Goal: Obtain resource: Obtain resource

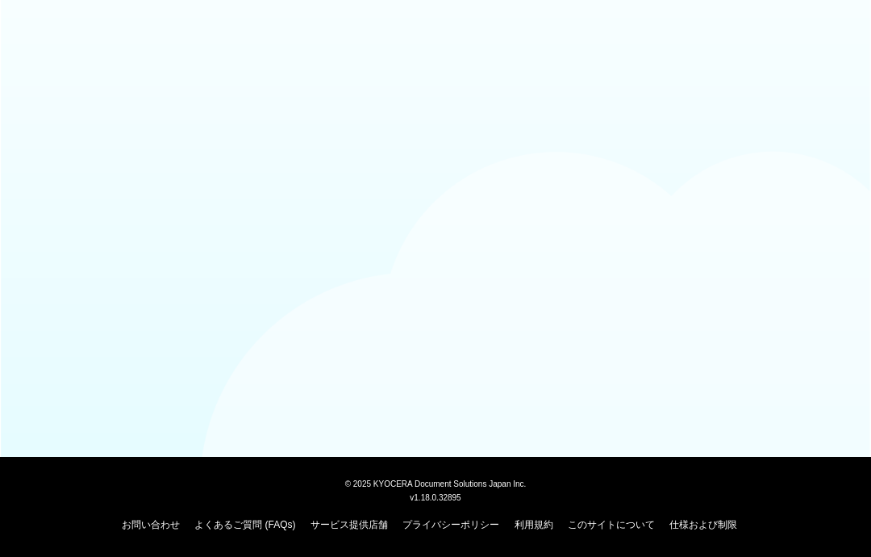
scroll to position [18, 0]
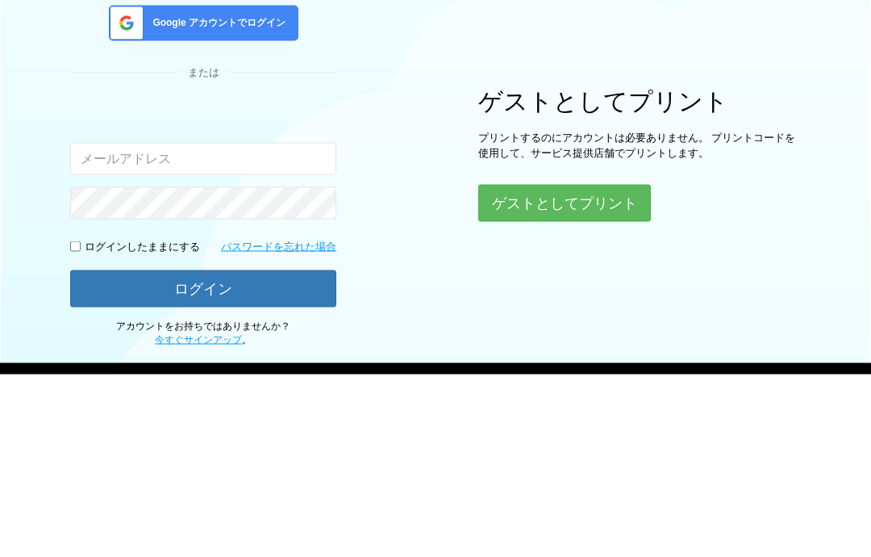
click at [69, 173] on div "ログイン Google アカウントでログイン または 入力されたメールアドレスまたはパスワードが正しくありません。 ログインしたままにする パスワードを忘れた…" at bounding box center [435, 294] width 871 height 472
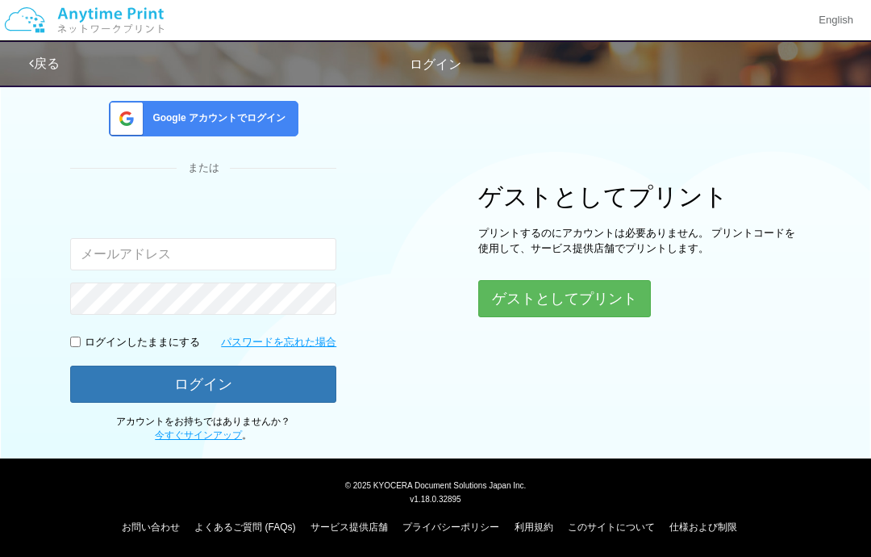
click at [615, 302] on button "ゲストとしてプリント" at bounding box center [564, 298] width 173 height 37
click at [620, 304] on button "ゲストとしてプリント" at bounding box center [564, 298] width 173 height 37
click at [606, 303] on button "ゲストとしてプリント" at bounding box center [564, 298] width 173 height 37
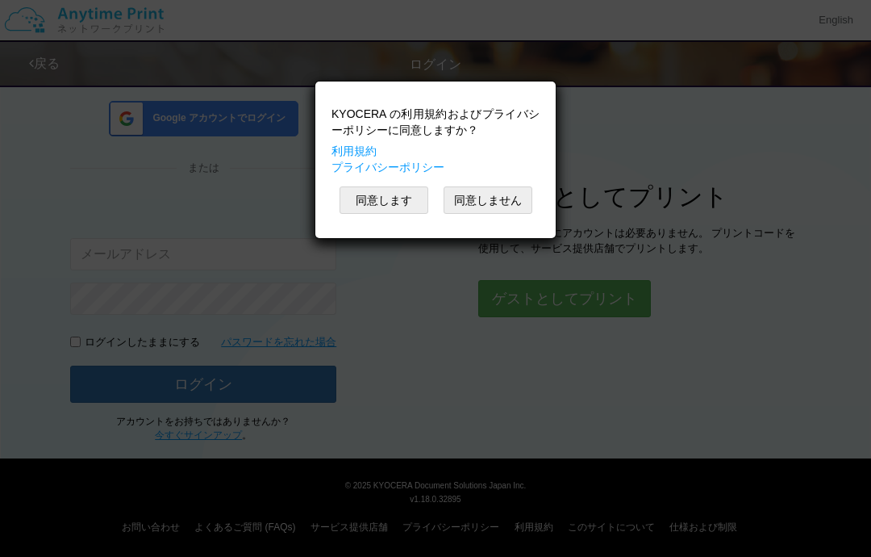
click at [369, 202] on button "同意します" at bounding box center [384, 199] width 89 height 27
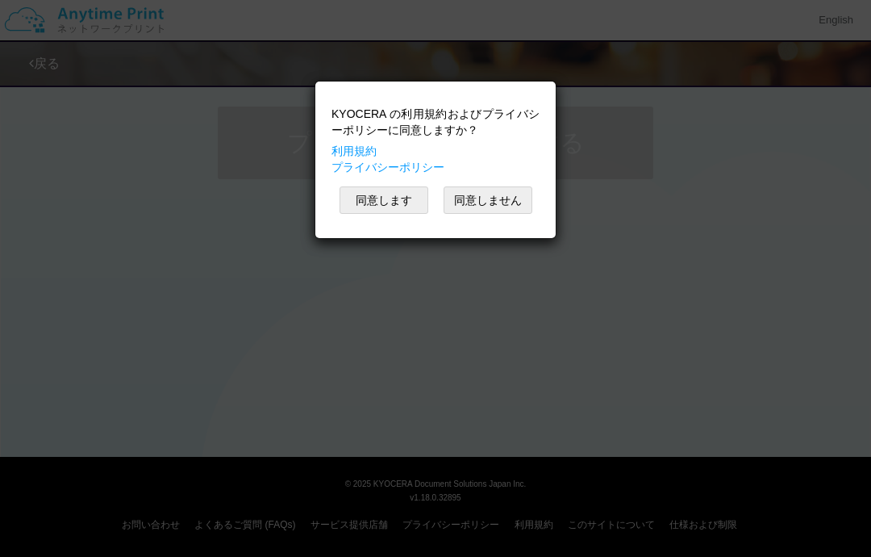
click at [358, 206] on button "同意します" at bounding box center [384, 199] width 89 height 27
click at [359, 192] on button "同意します" at bounding box center [384, 199] width 89 height 27
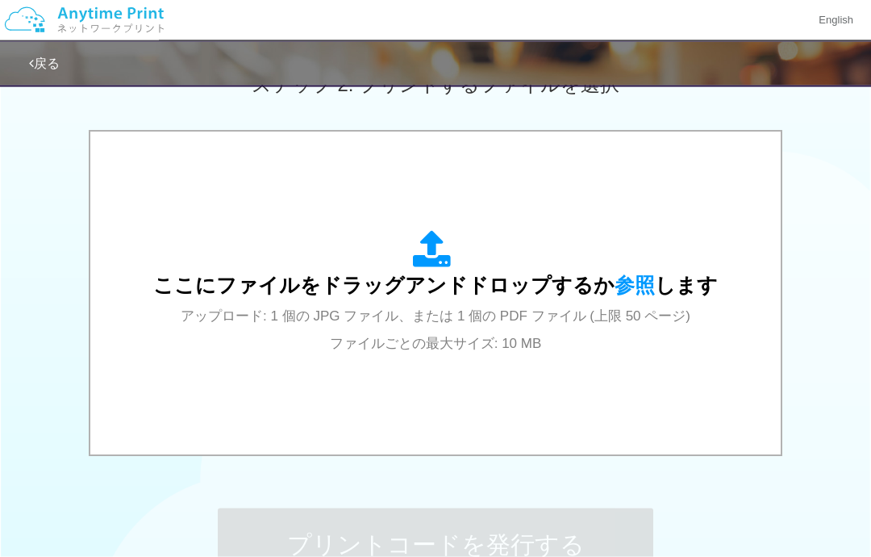
scroll to position [482, 0]
click at [211, 281] on span "ここにファイルをドラッグアンドドロップするか 参照 します" at bounding box center [435, 284] width 565 height 23
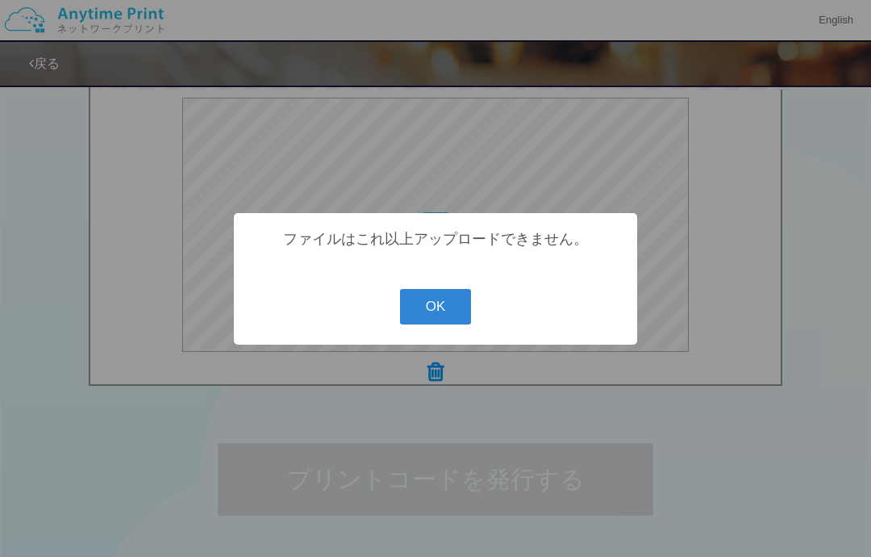
click at [419, 309] on button "OK" at bounding box center [436, 306] width 72 height 35
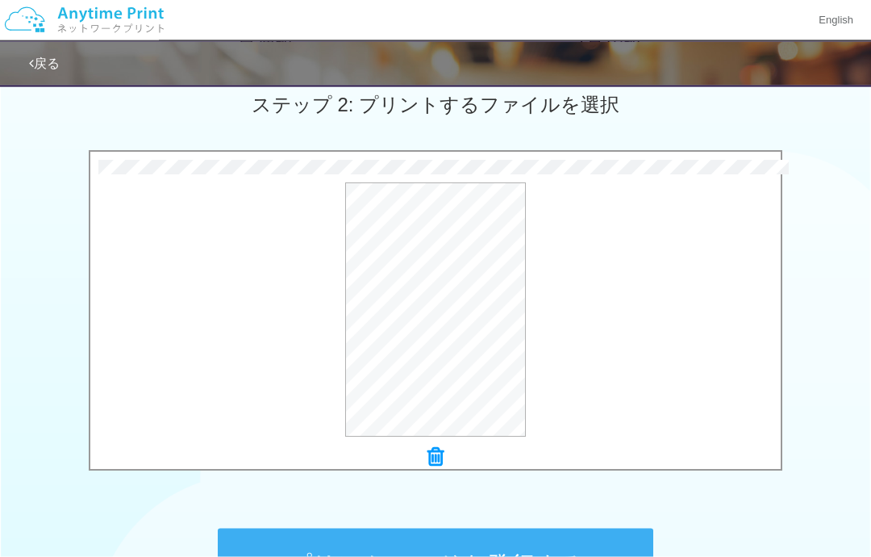
scroll to position [465, 0]
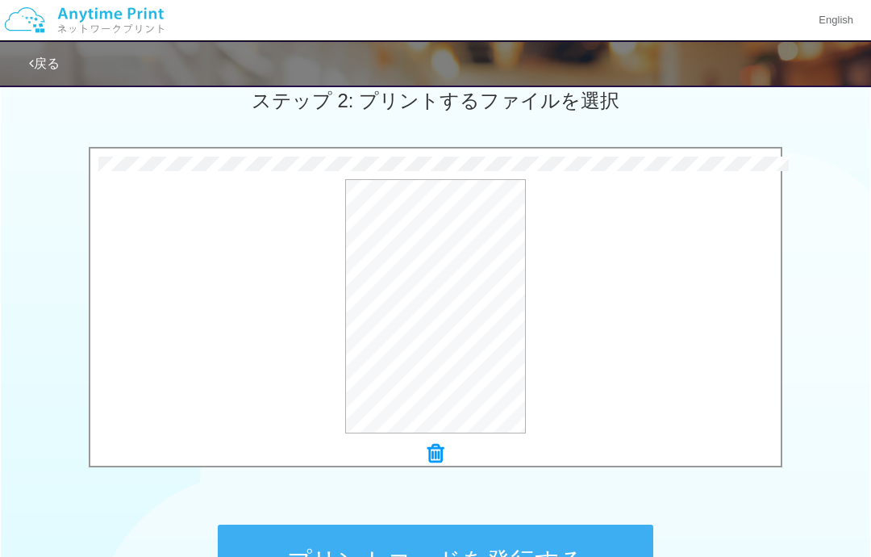
click at [0, 0] on button "プレビュー" at bounding box center [0, 0] width 0 height 0
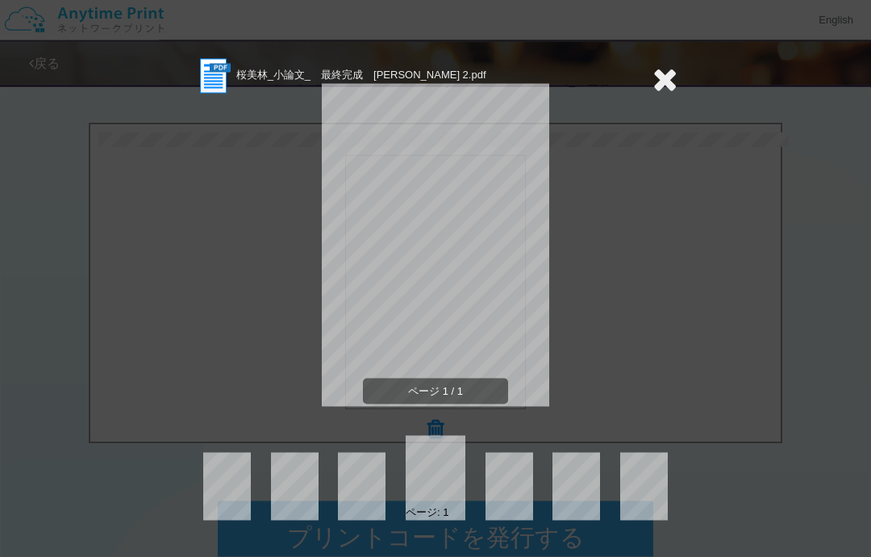
scroll to position [488, 0]
click at [655, 87] on icon at bounding box center [665, 79] width 25 height 32
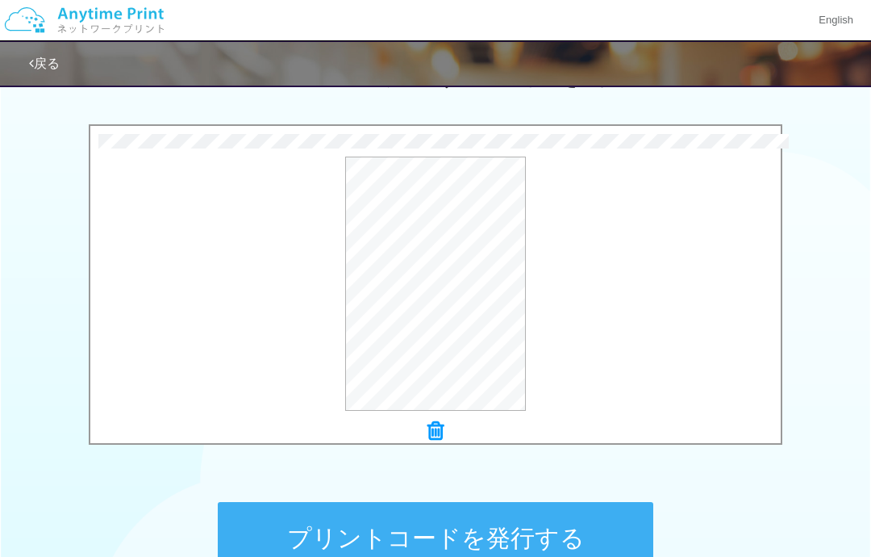
click at [0, 0] on button "プレビュー" at bounding box center [0, 0] width 0 height 0
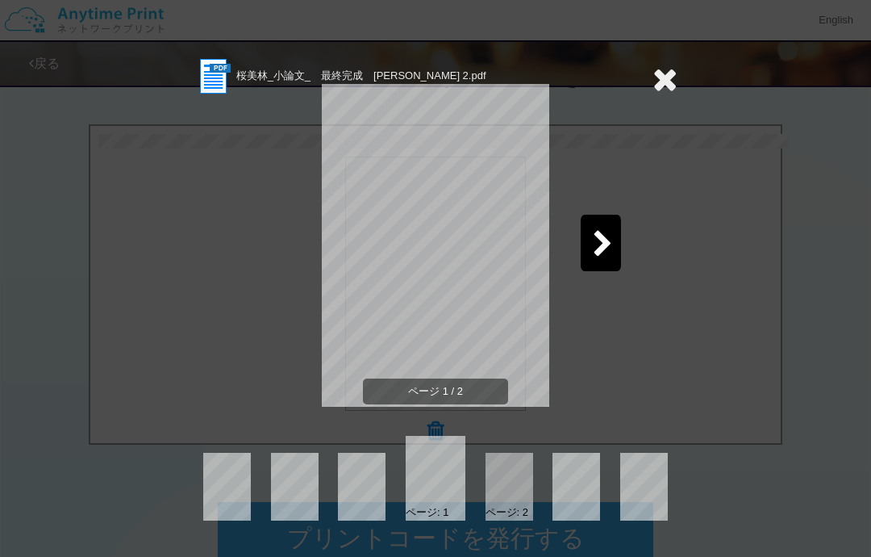
click at [611, 253] on icon at bounding box center [603, 245] width 20 height 28
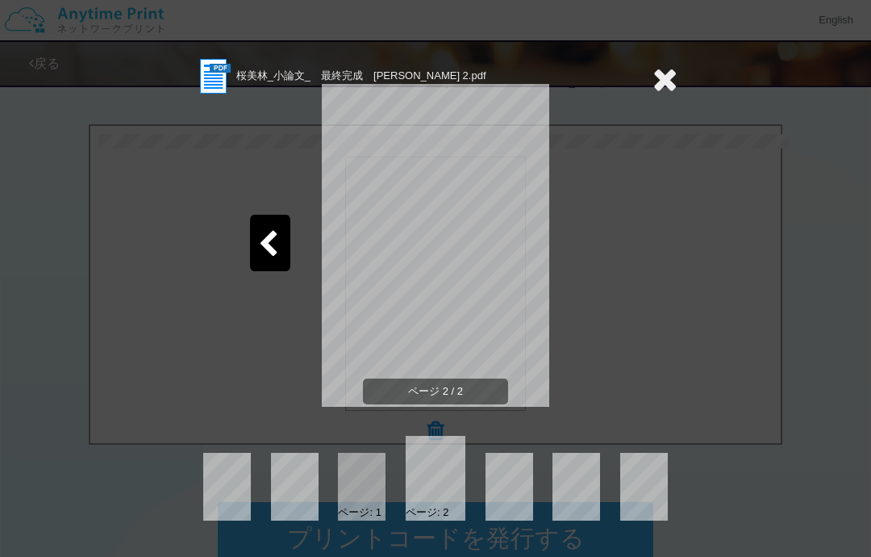
click at [676, 81] on icon at bounding box center [665, 79] width 25 height 32
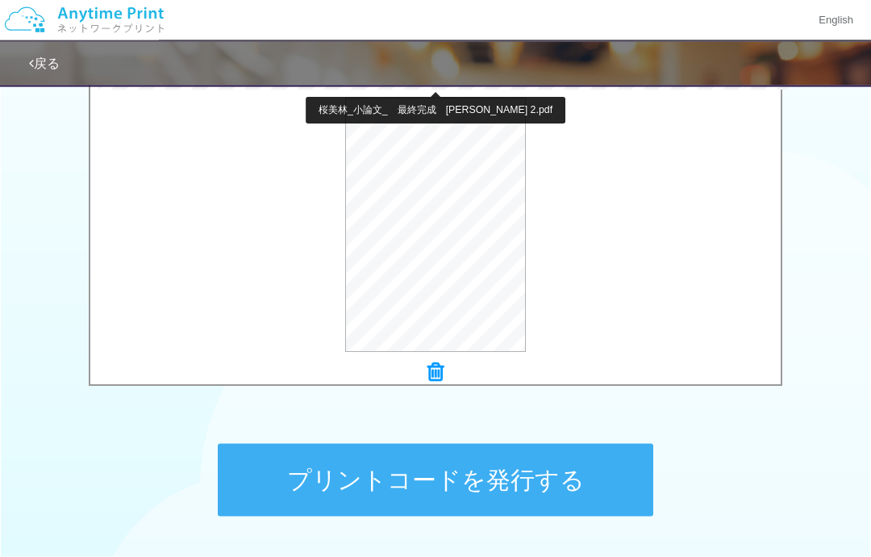
scroll to position [561, 0]
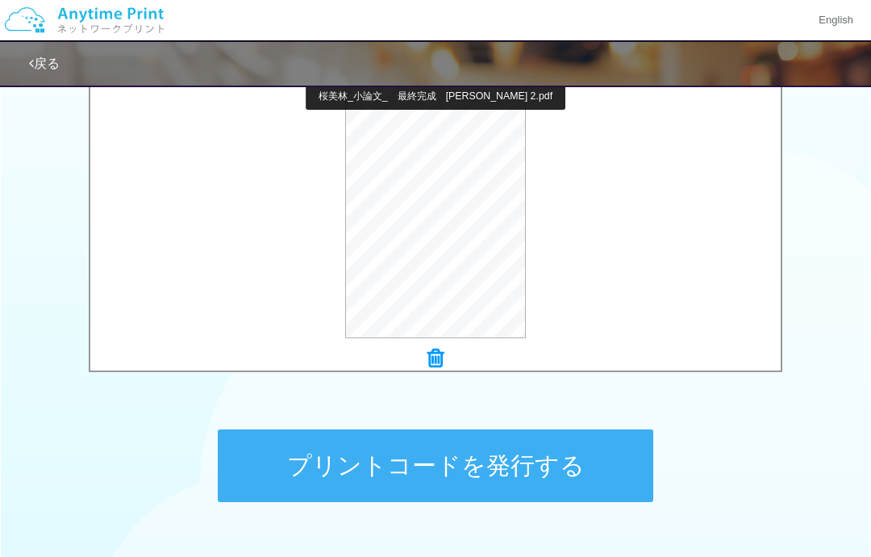
click at [437, 348] on icon at bounding box center [435, 358] width 16 height 21
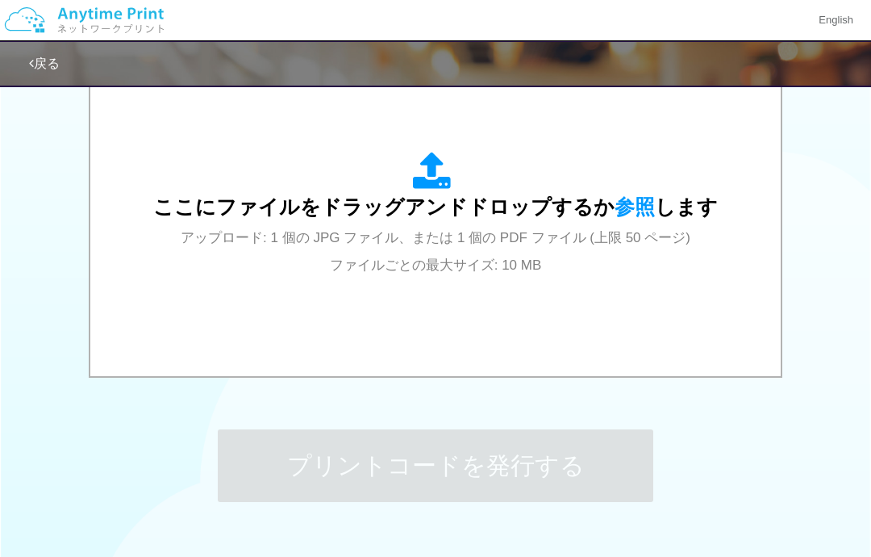
scroll to position [545, 0]
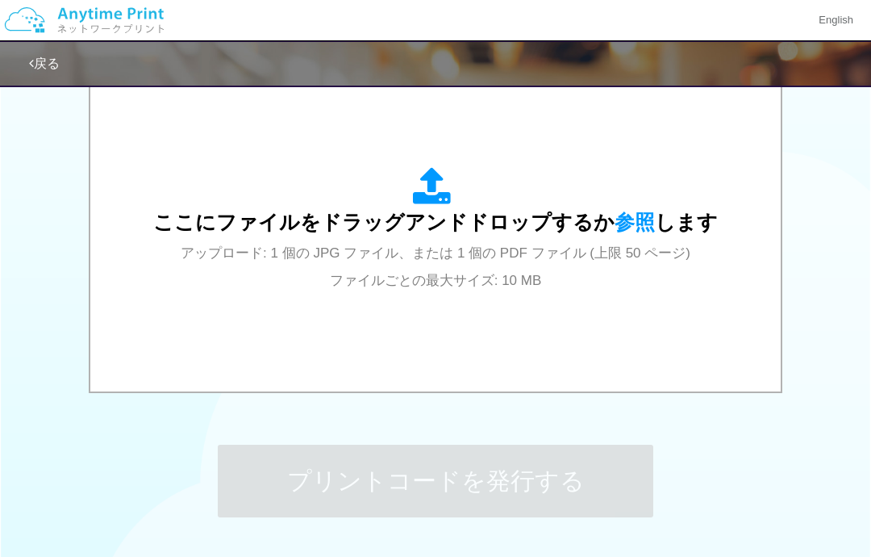
click at [431, 198] on icon at bounding box center [435, 187] width 45 height 40
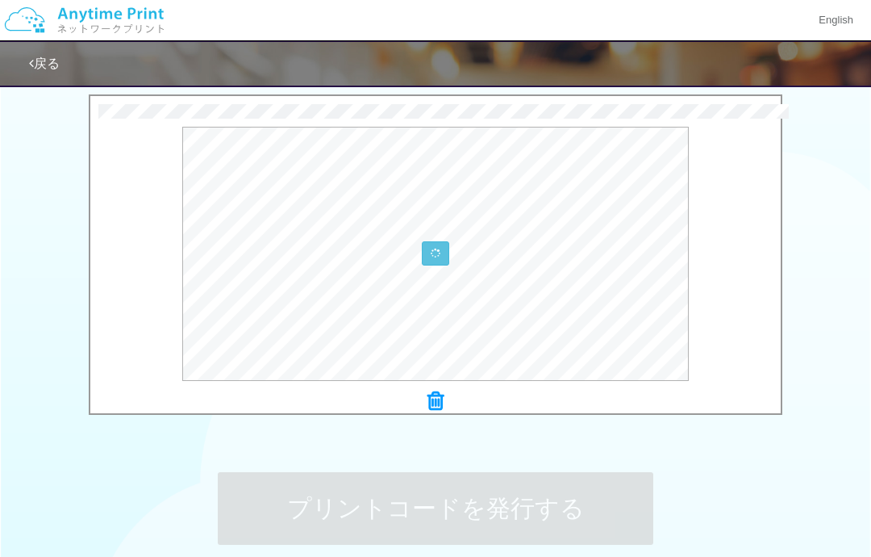
scroll to position [516, 0]
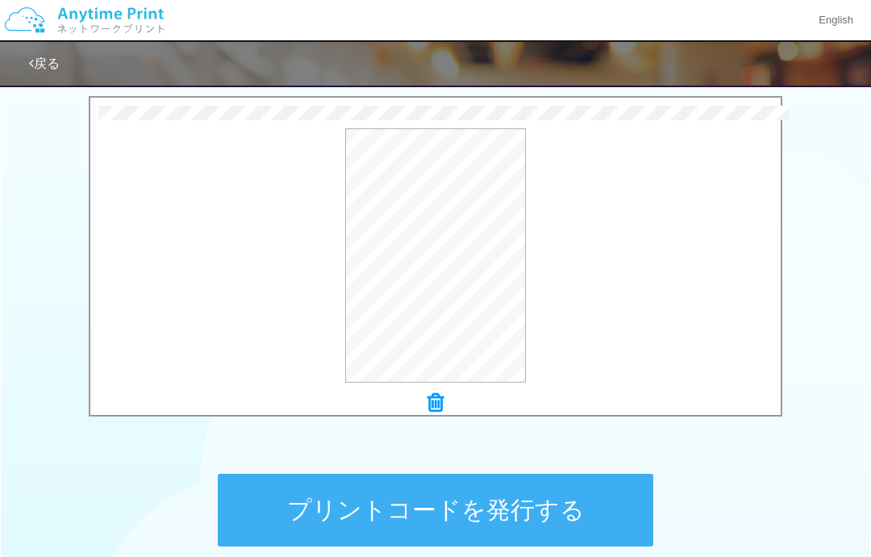
click at [0, 0] on button "プレビュー" at bounding box center [0, 0] width 0 height 0
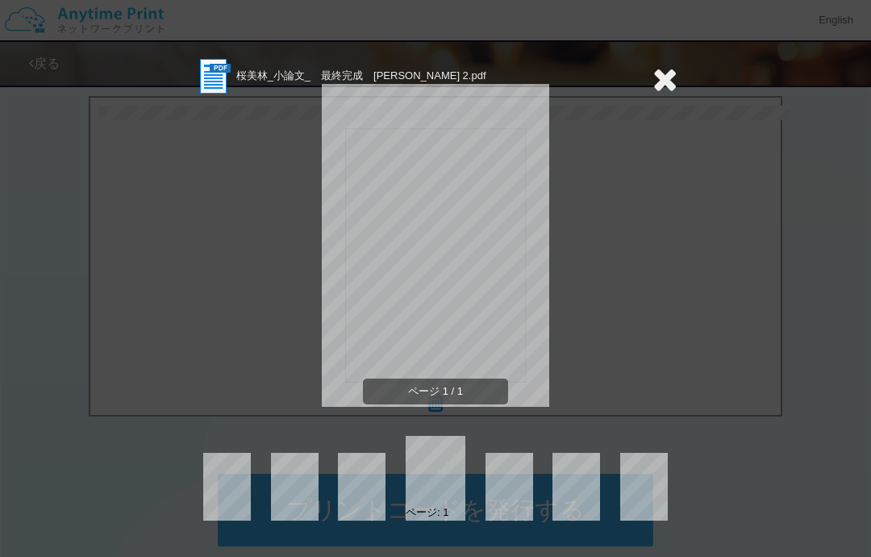
click at [667, 82] on icon at bounding box center [665, 79] width 25 height 32
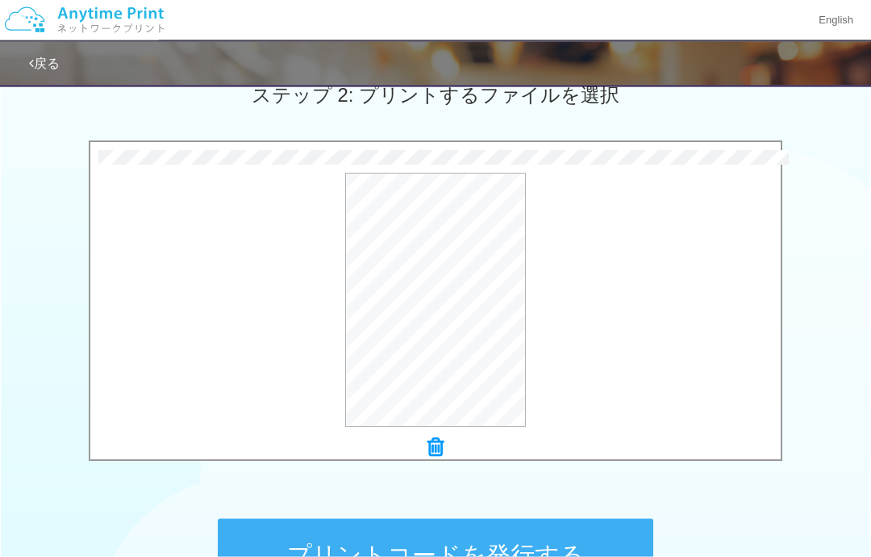
scroll to position [479, 0]
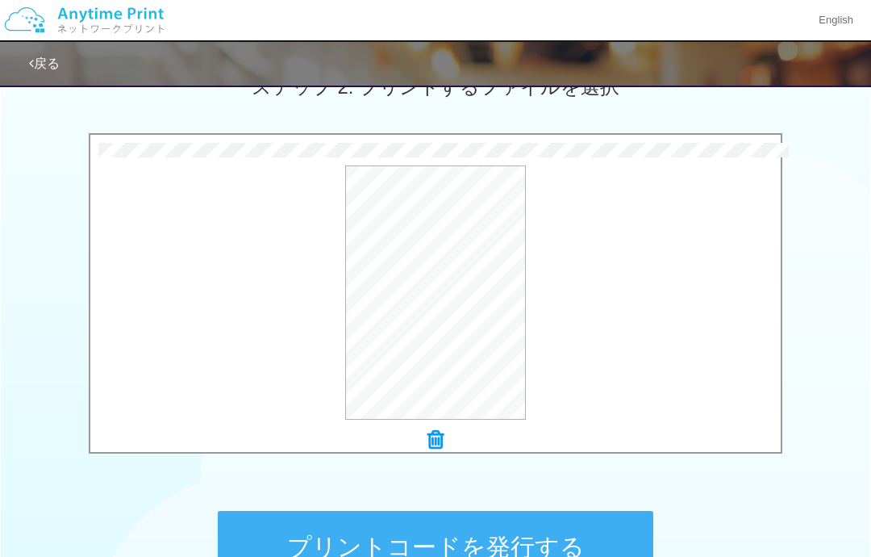
click at [358, 552] on button "プリントコードを発行する" at bounding box center [436, 547] width 436 height 73
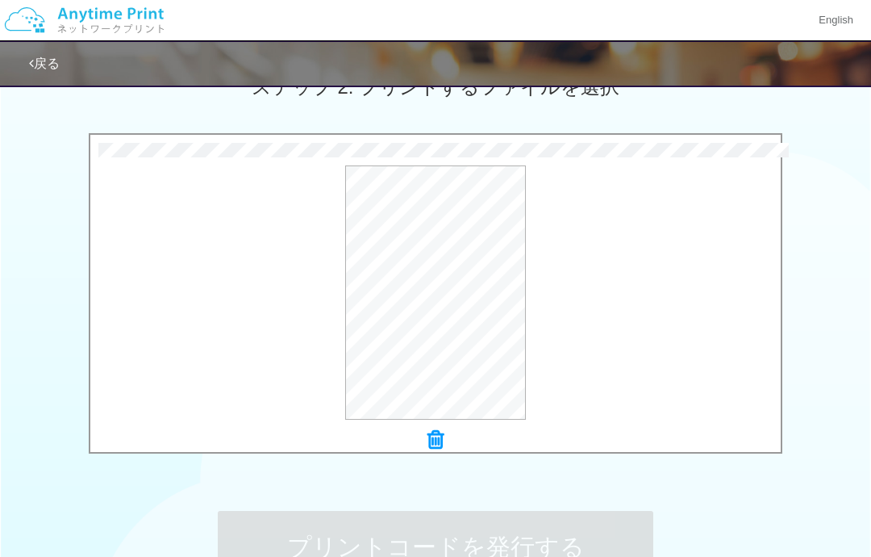
scroll to position [0, 0]
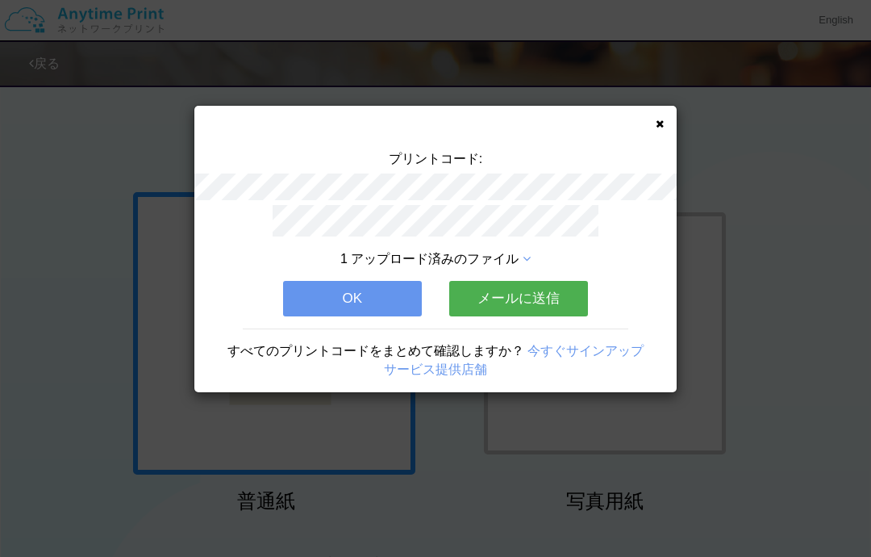
click at [672, 125] on div "プリントコード: 1 アップロード済みのファイル OK メールに送信 すべてのプリントコードをまとめて確認しますか？ 今すぐサインアップ サービス提供店舗" at bounding box center [435, 249] width 482 height 286
click at [636, 127] on div "プリントコード: 1 アップロード済みのファイル OK メールに送信 すべてのプリントコードをまとめて確認しますか？ 今すぐサインアップ サービス提供店舗" at bounding box center [435, 249] width 482 height 286
click at [656, 119] on icon at bounding box center [660, 124] width 8 height 10
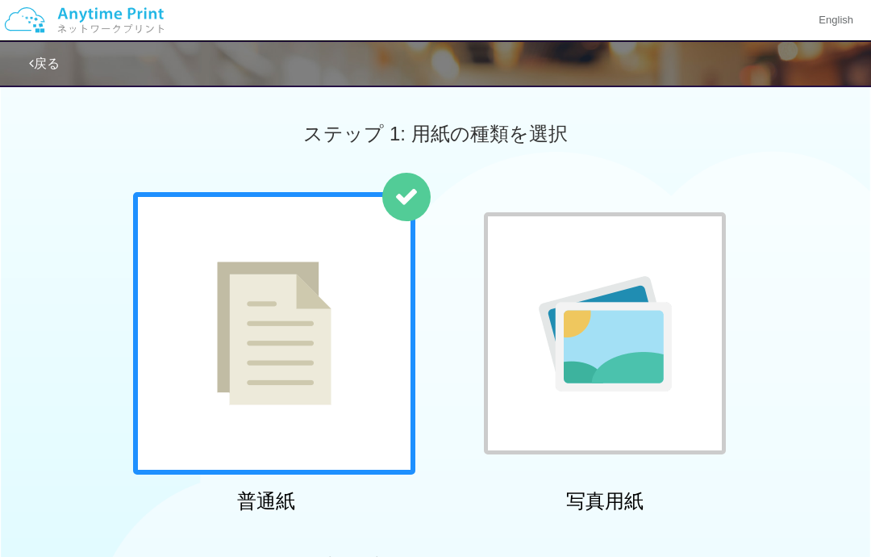
click at [662, 126] on div at bounding box center [435, 278] width 871 height 557
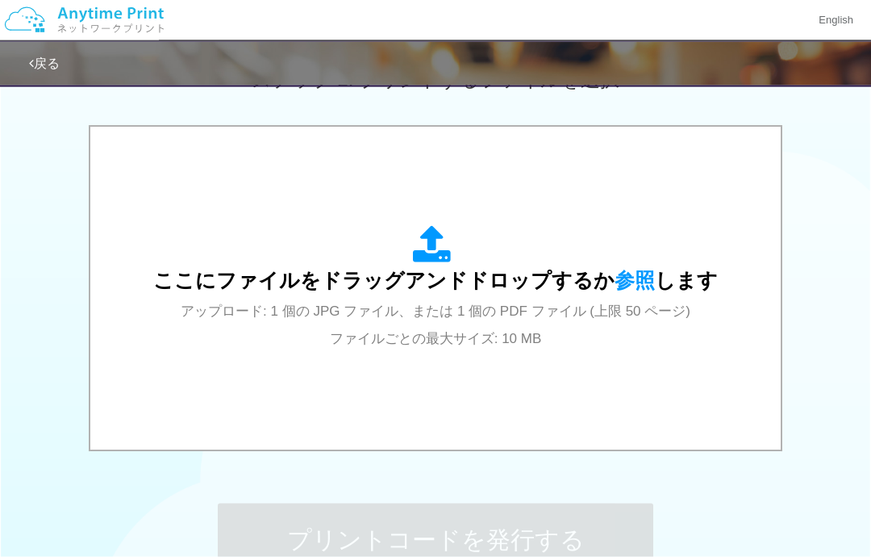
scroll to position [487, 0]
click at [578, 276] on span "ここにファイルをドラッグアンドドロップするか 参照 します" at bounding box center [435, 280] width 565 height 23
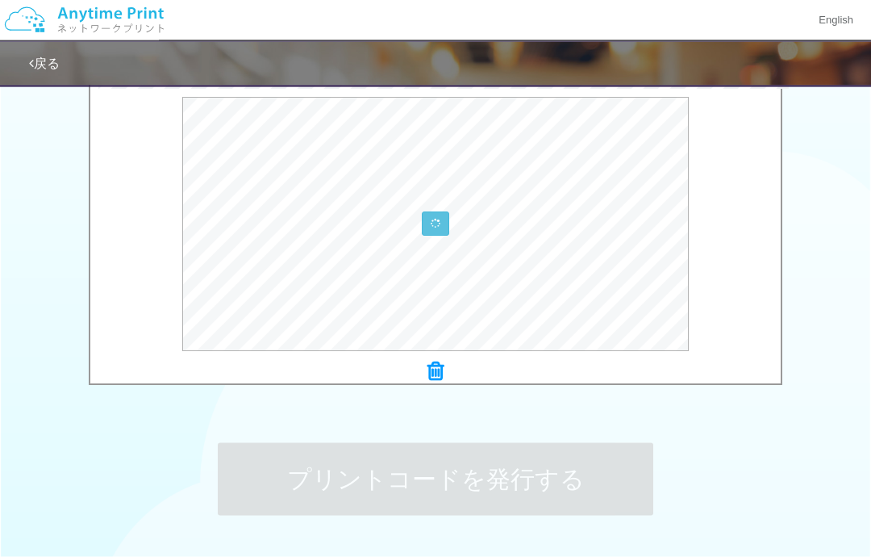
scroll to position [549, 0]
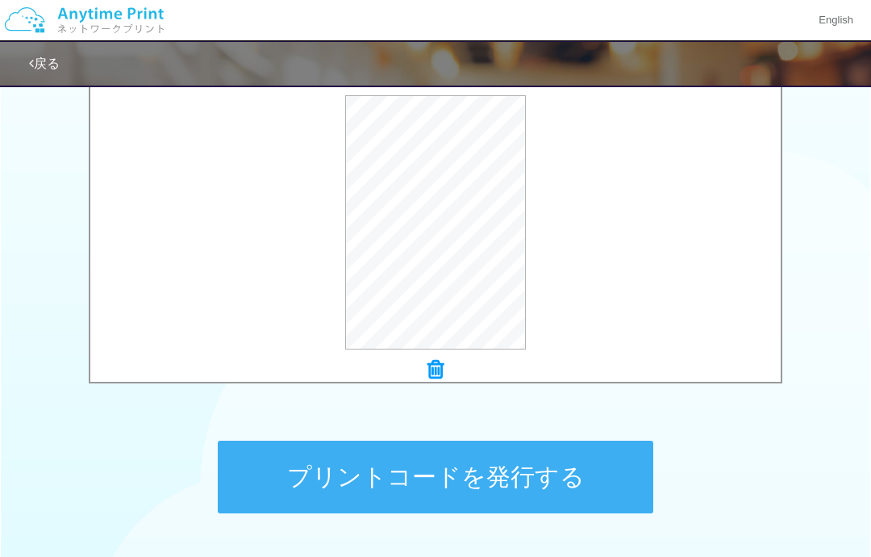
click at [326, 486] on button "プリントコードを発行する" at bounding box center [436, 476] width 436 height 73
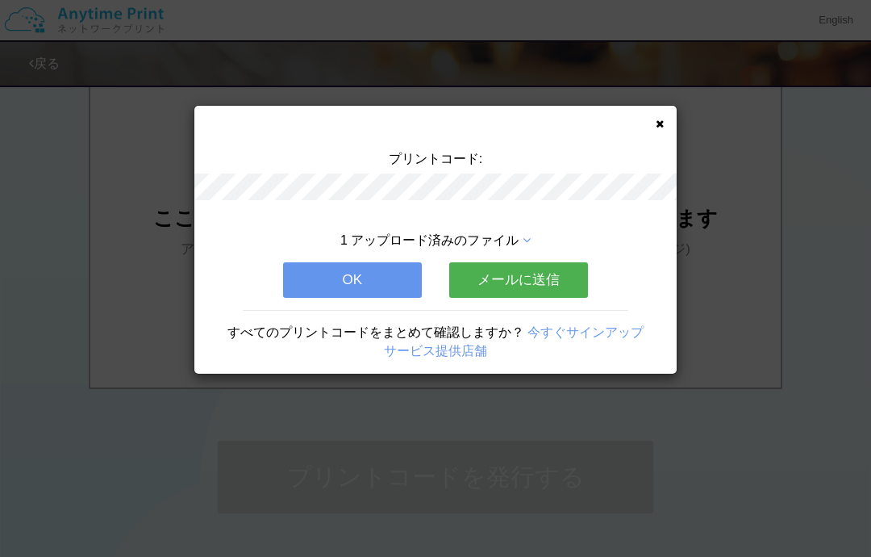
scroll to position [0, 0]
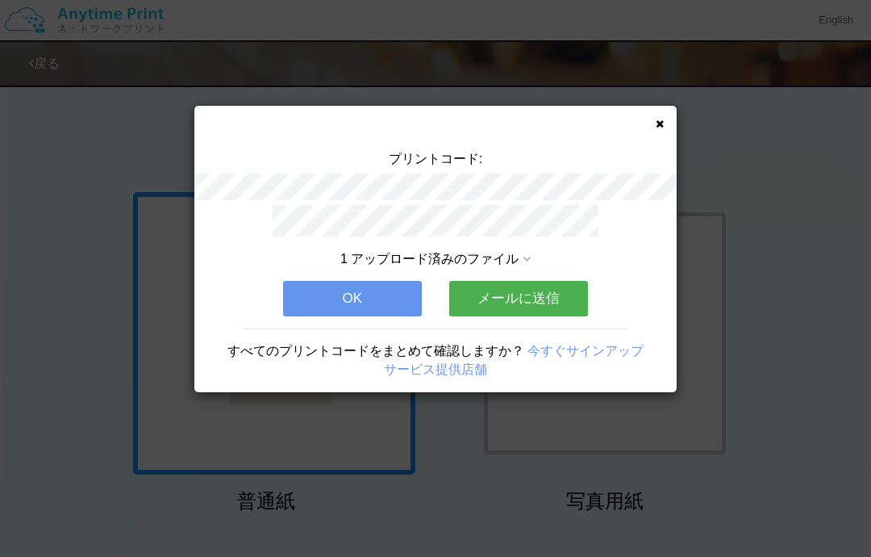
click at [99, 393] on div "プリントコード: 1 アップロード済みのファイル OK メールに送信 すべてのプリントコードをまとめて確認しますか？ 今すぐサインアップ サービス提供店舗" at bounding box center [435, 278] width 871 height 557
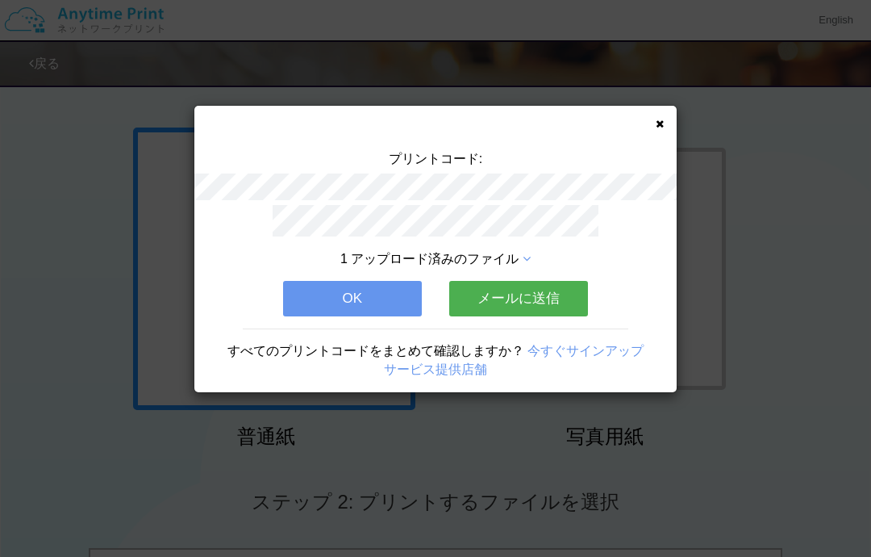
click at [662, 127] on icon at bounding box center [660, 124] width 8 height 10
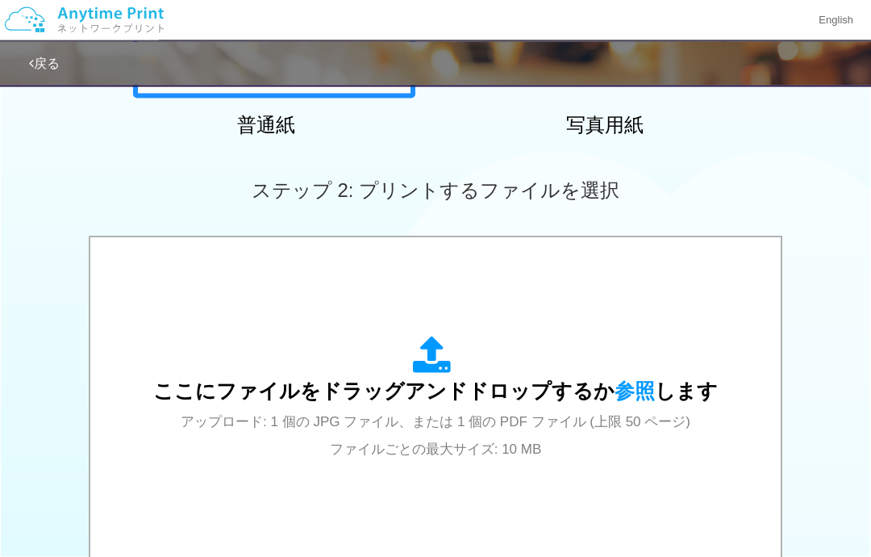
scroll to position [376, 0]
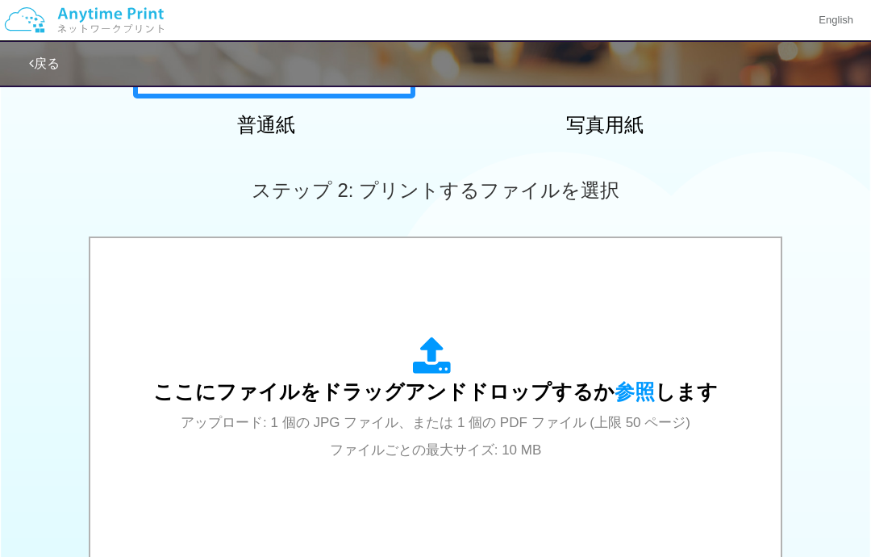
click at [510, 387] on span "ここにファイルをドラッグアンドドロップするか 参照 します" at bounding box center [435, 391] width 565 height 23
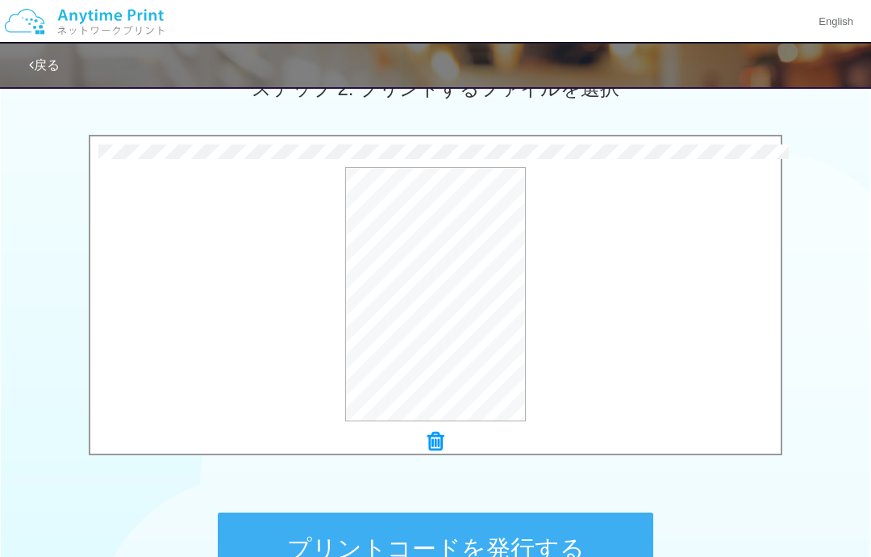
scroll to position [477, 0]
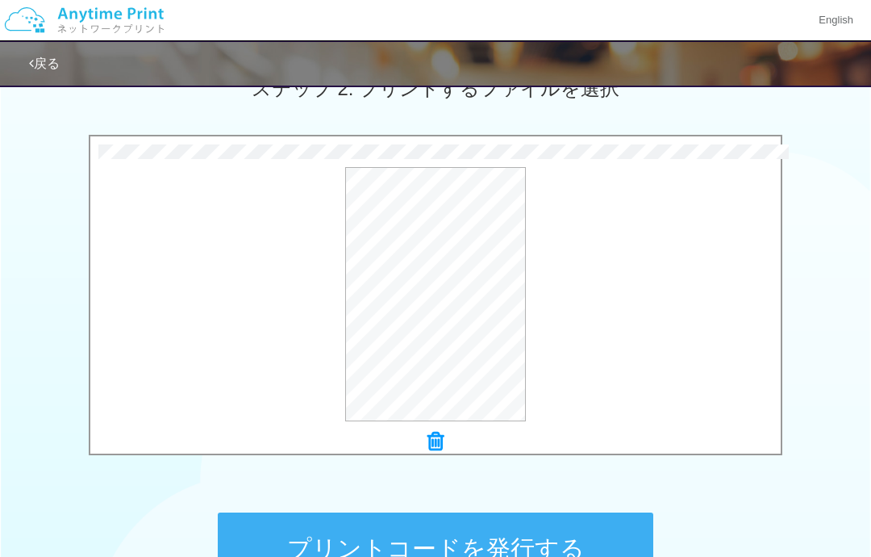
click at [552, 556] on button "プリントコードを発行する" at bounding box center [436, 548] width 436 height 73
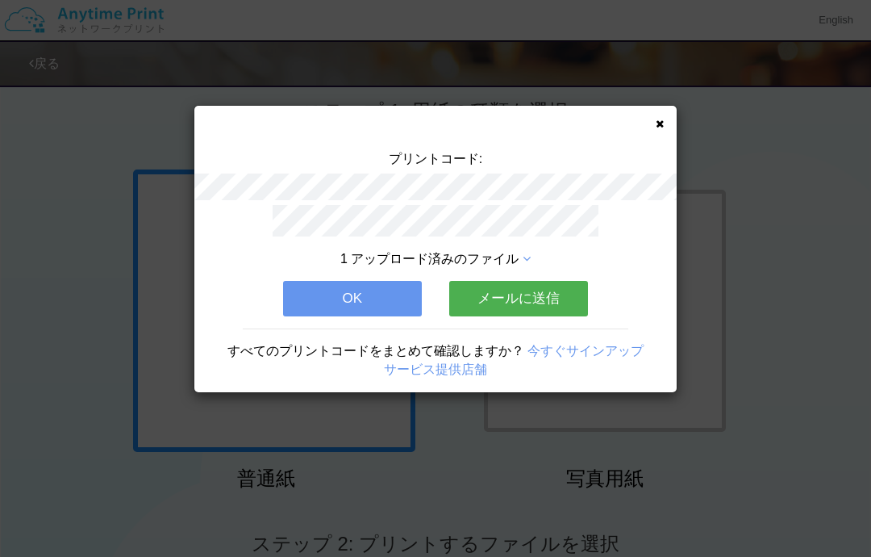
scroll to position [0, 0]
